Goal: Navigation & Orientation: Find specific page/section

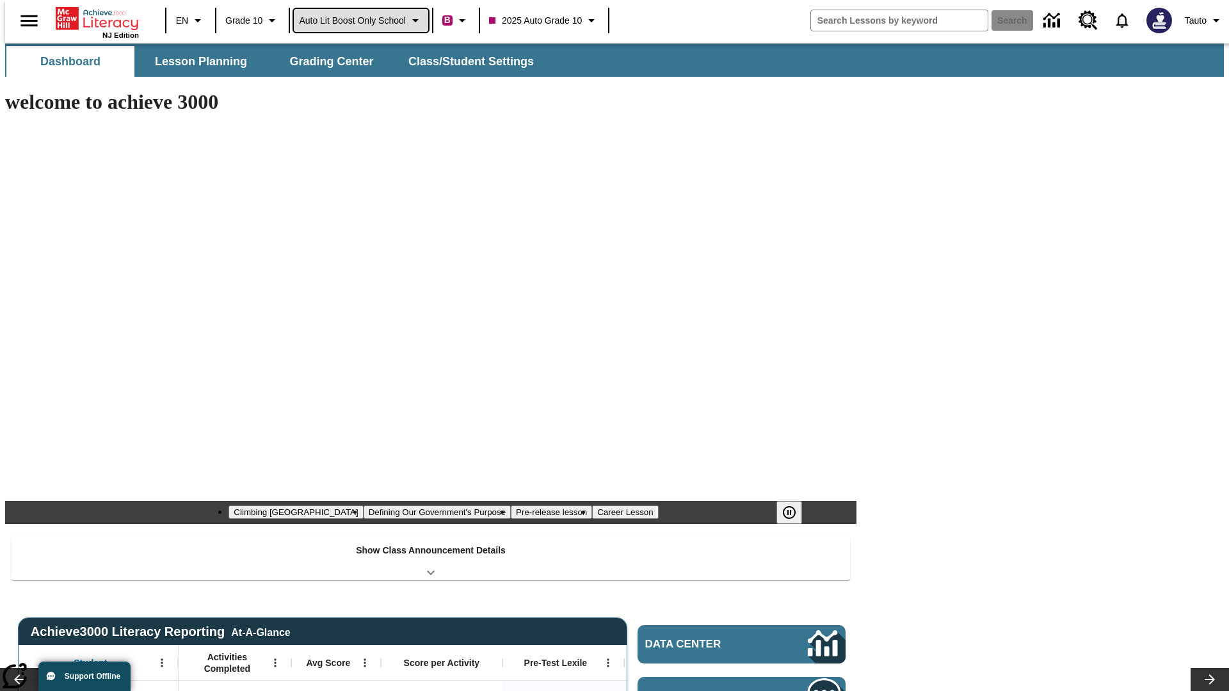
click at [360, 20] on span "Auto Lit Boost only School" at bounding box center [352, 20] width 107 height 13
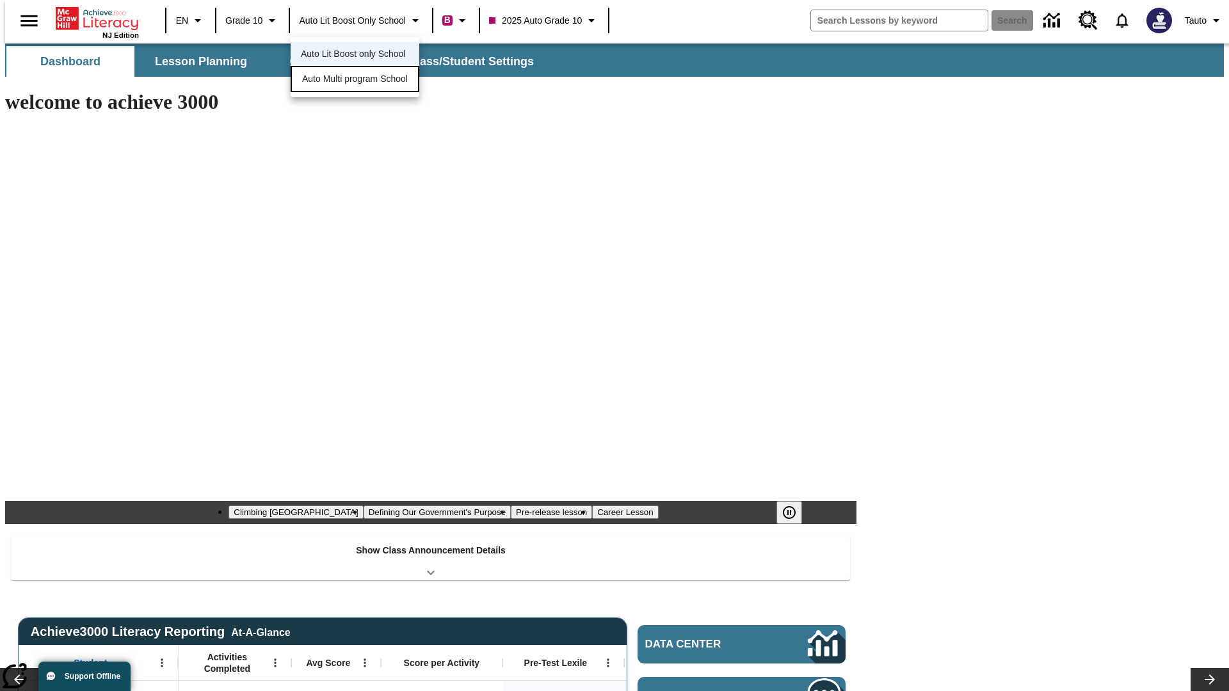
click at [358, 80] on span "Auto Multi program School" at bounding box center [355, 78] width 106 height 13
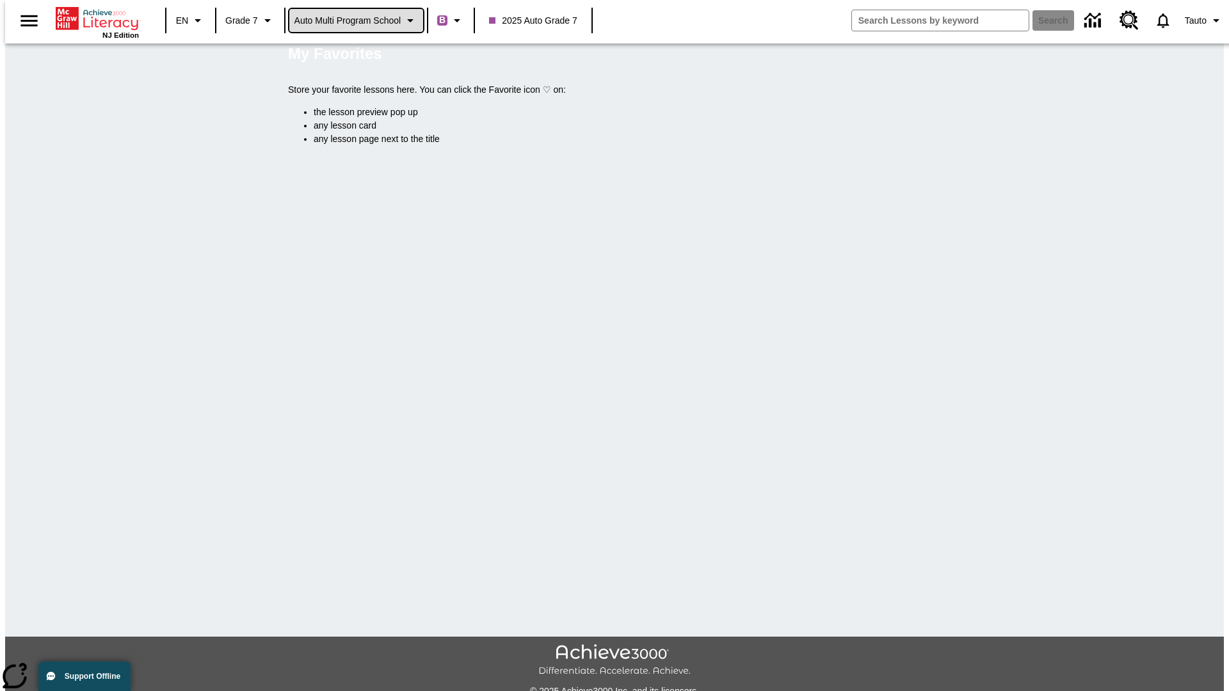
click at [356, 20] on span "Auto Multi program School" at bounding box center [347, 20] width 107 height 13
click at [352, 55] on span "Auto Lit Boost only School" at bounding box center [348, 53] width 104 height 13
